Goal: Task Accomplishment & Management: Manage account settings

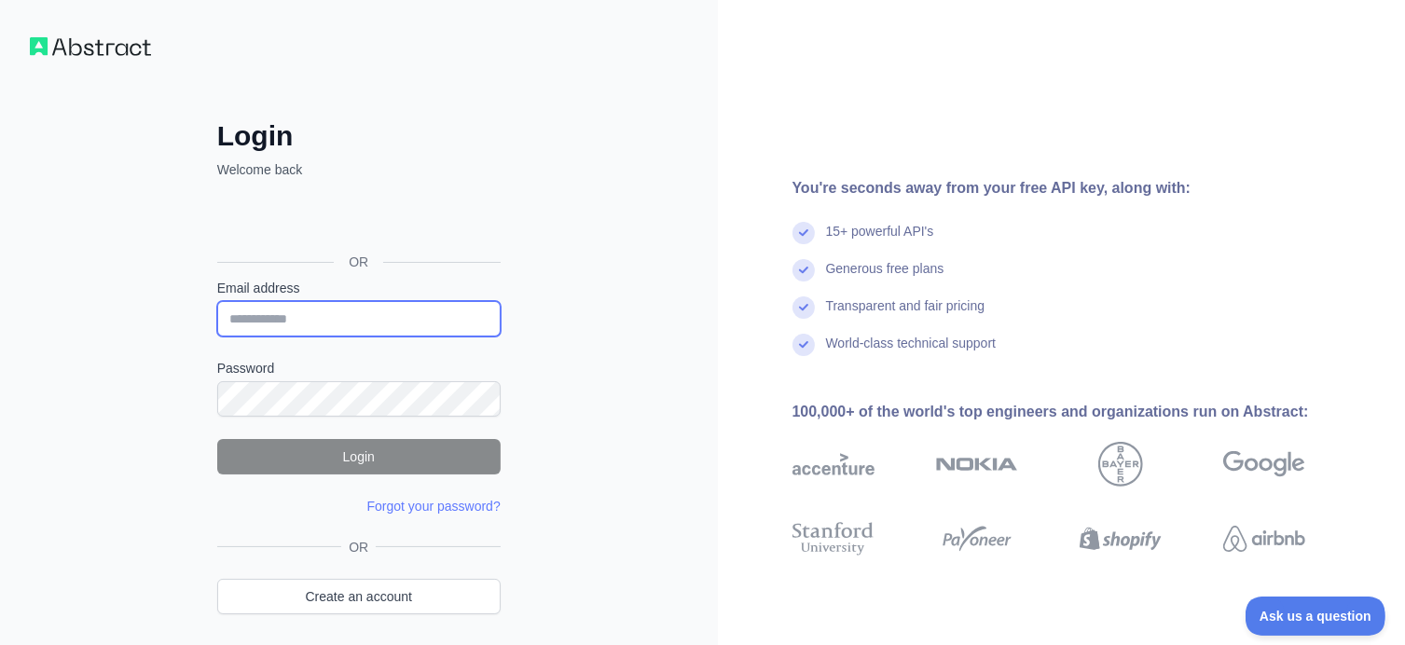
type input "**********"
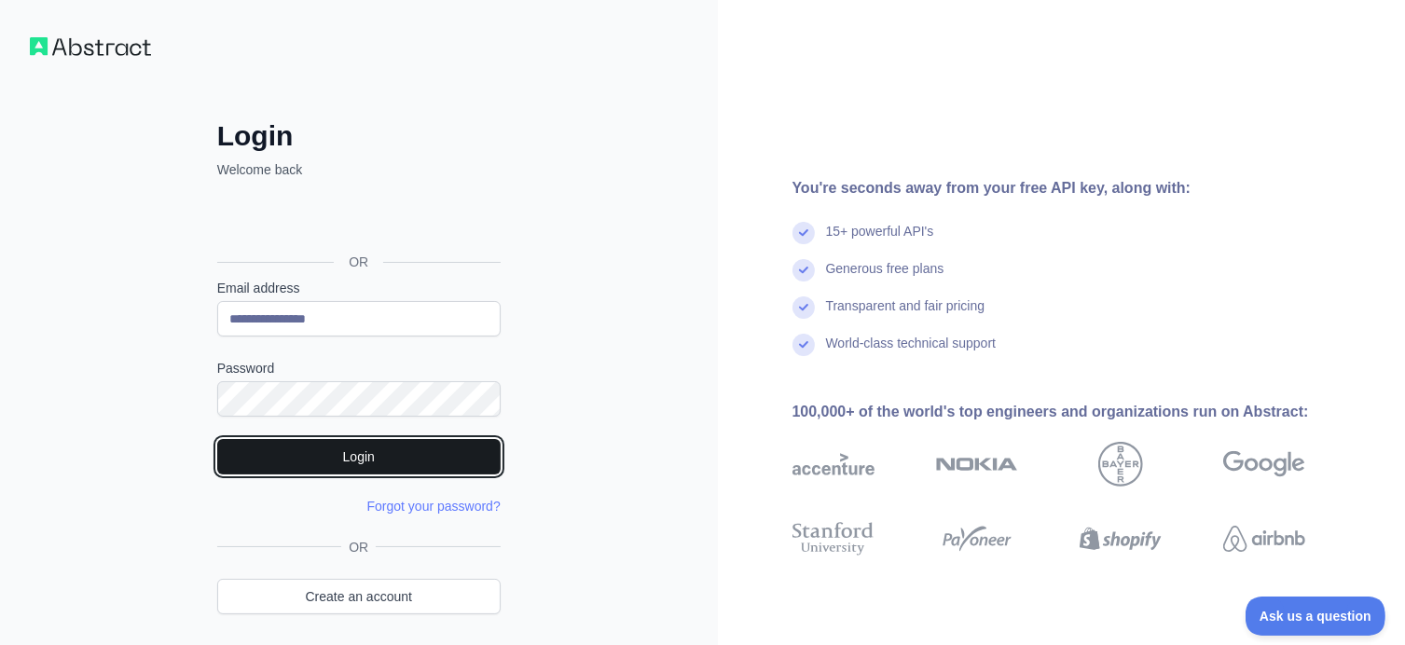
click at [363, 442] on button "Login" at bounding box center [359, 456] width 284 height 35
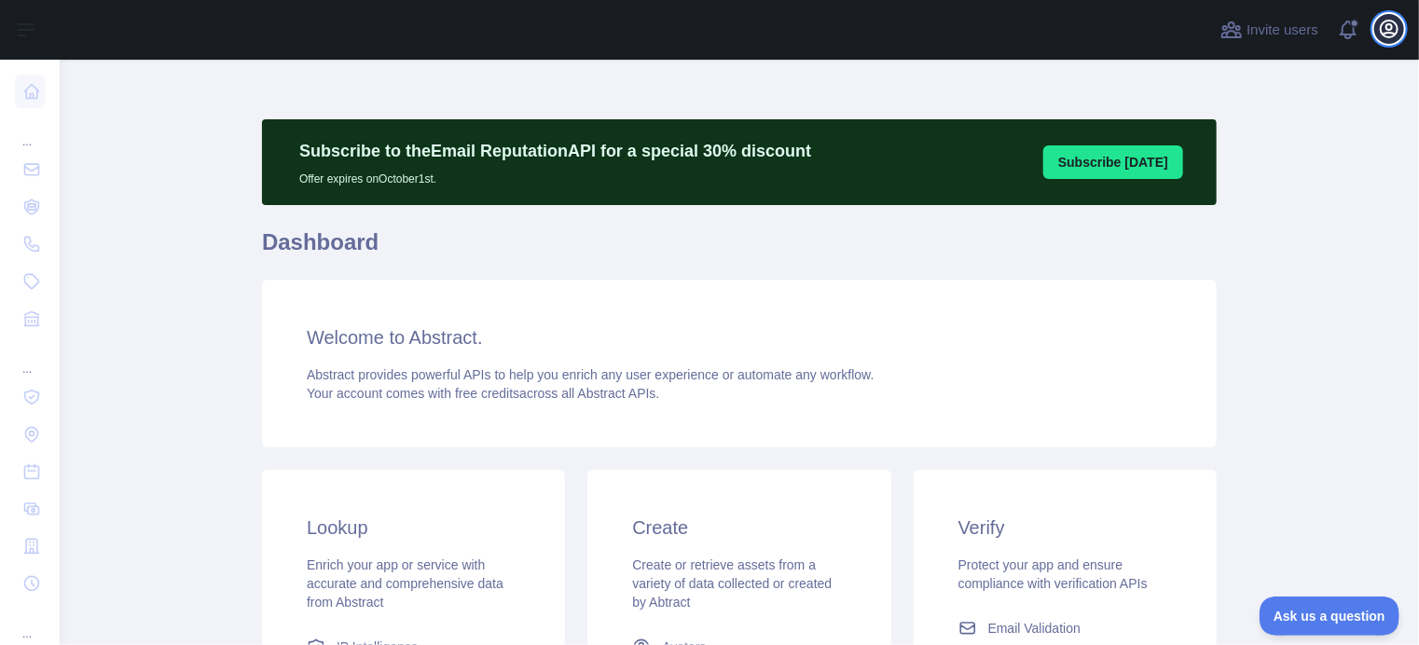
click at [1387, 26] on icon "button" at bounding box center [1389, 29] width 17 height 17
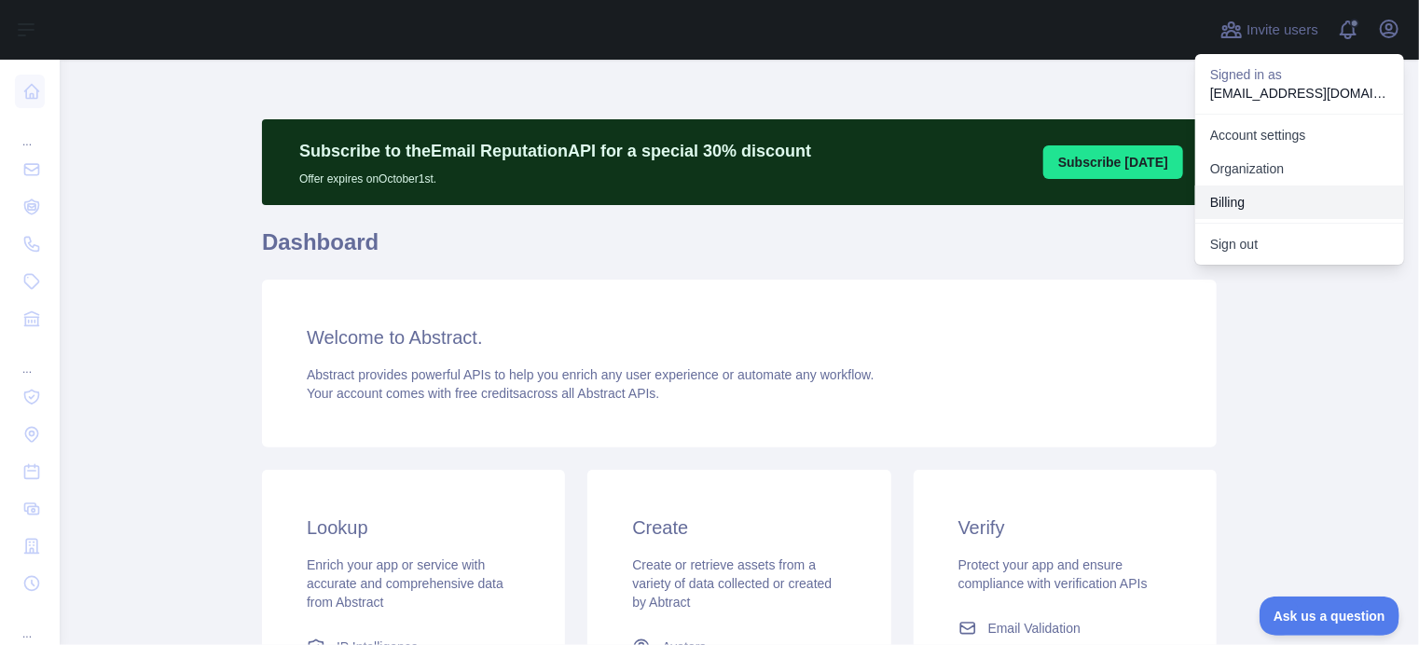
click at [1258, 197] on button "Billing" at bounding box center [1300, 203] width 209 height 34
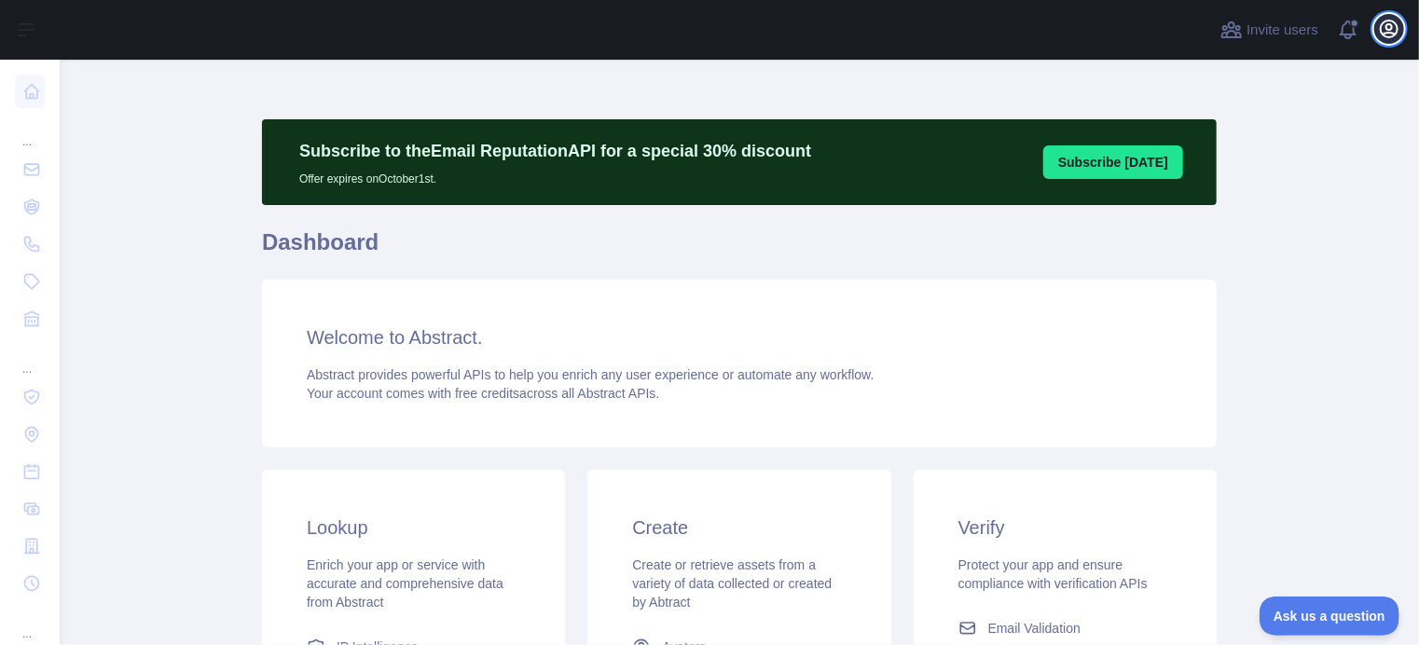
click at [1396, 29] on icon "button" at bounding box center [1389, 29] width 22 height 22
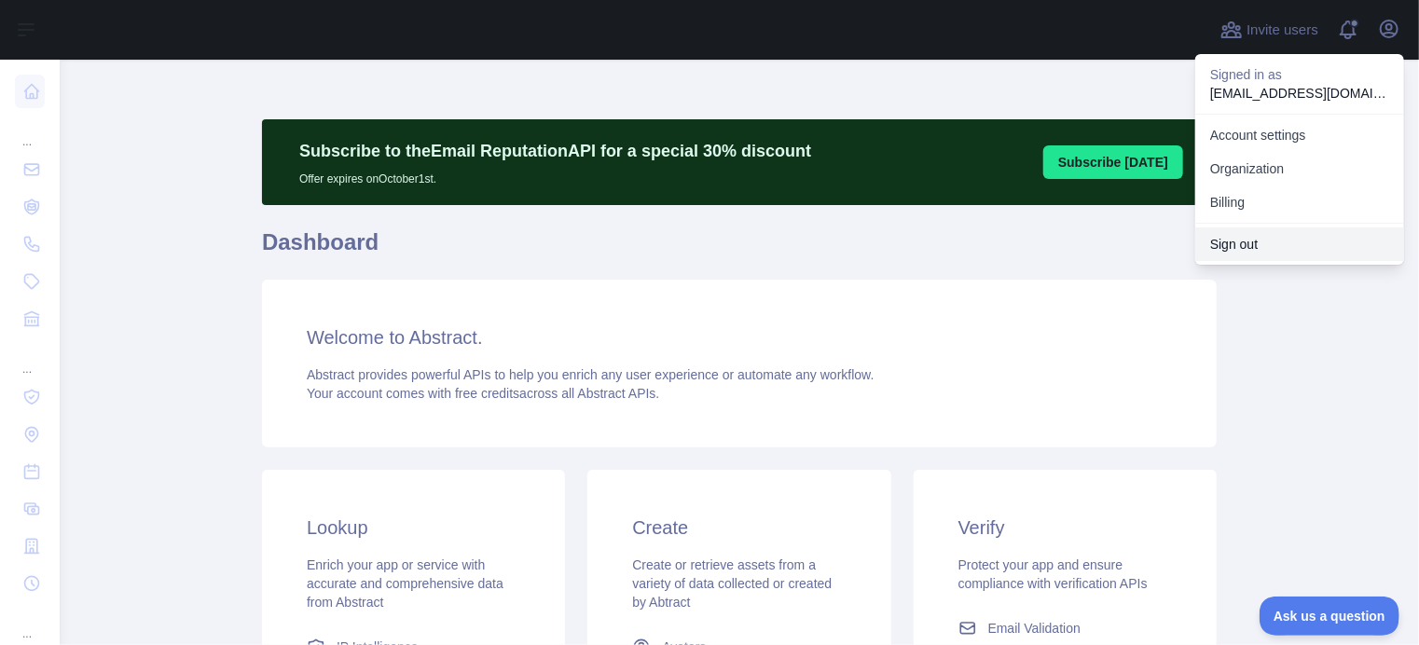
click at [1265, 242] on button "Sign out" at bounding box center [1300, 245] width 209 height 34
